Goal: Task Accomplishment & Management: Use online tool/utility

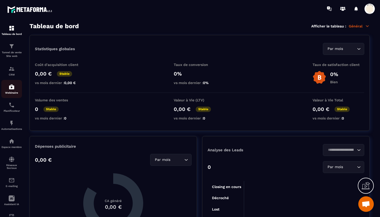
scroll to position [5422, 0]
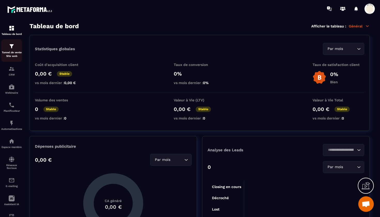
click at [11, 50] on div "Tunnel de vente Site web" at bounding box center [11, 50] width 21 height 15
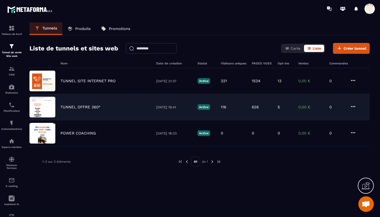
click at [82, 106] on p "TUNNEL OFFRE 360°" at bounding box center [81, 107] width 40 height 5
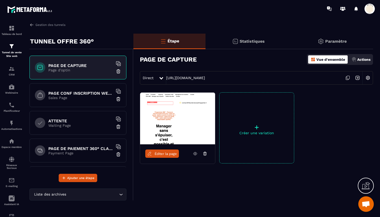
click at [85, 99] on p "Sales Page" at bounding box center [80, 98] width 65 height 4
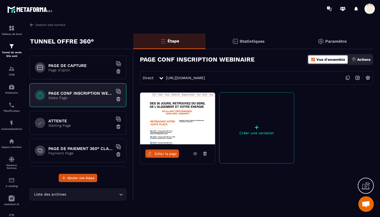
click at [78, 147] on h6 "PAGE DE PAIEMENT 360° CLASSIQUE" at bounding box center [80, 148] width 65 height 5
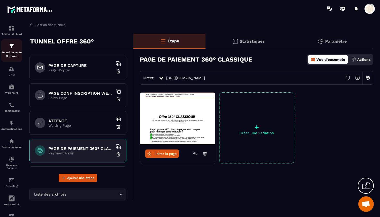
click at [14, 46] on img at bounding box center [12, 46] width 6 height 6
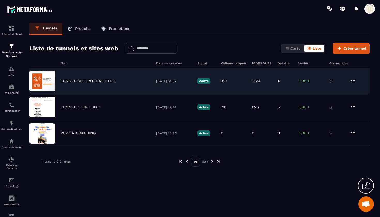
click at [91, 83] on p "TUNNEL SITE INTERNET PRO" at bounding box center [88, 81] width 55 height 5
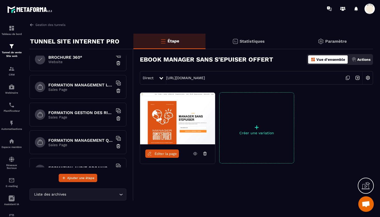
scroll to position [342, 0]
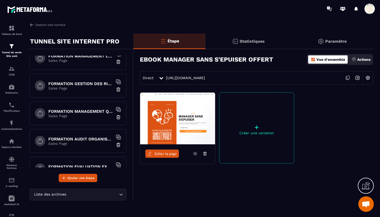
click at [89, 87] on p "Sales Page" at bounding box center [80, 88] width 65 height 4
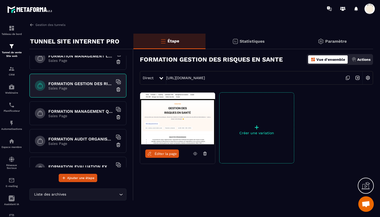
click at [165, 153] on span "Éditer la page" at bounding box center [166, 154] width 22 height 4
